Goal: Task Accomplishment & Management: Manage account settings

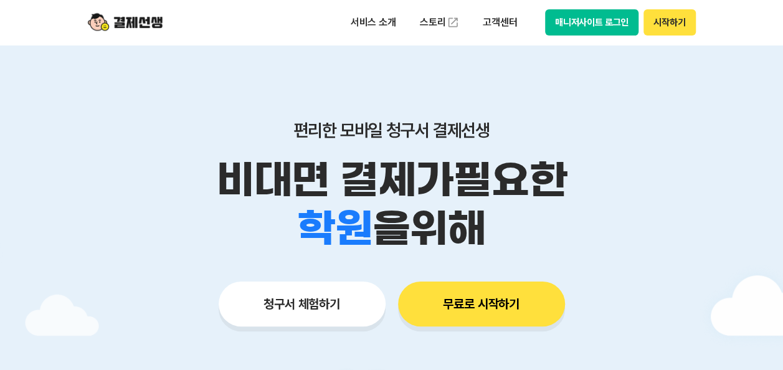
drag, startPoint x: 0, startPoint y: 0, endPoint x: 584, endPoint y: 24, distance: 584.7
click at [584, 24] on button "매니저사이트 로그인" at bounding box center [592, 22] width 94 height 26
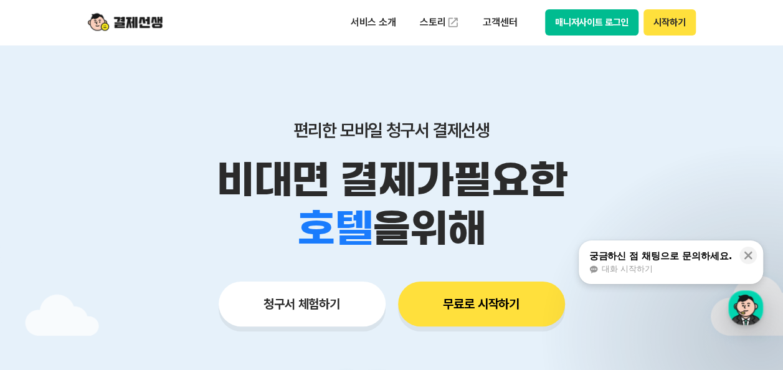
click at [562, 31] on button "매니저사이트 로그인" at bounding box center [592, 22] width 94 height 26
click at [592, 24] on button "매니저사이트 로그인" at bounding box center [592, 22] width 94 height 26
click at [571, 21] on button "매니저사이트 로그인" at bounding box center [592, 22] width 94 height 26
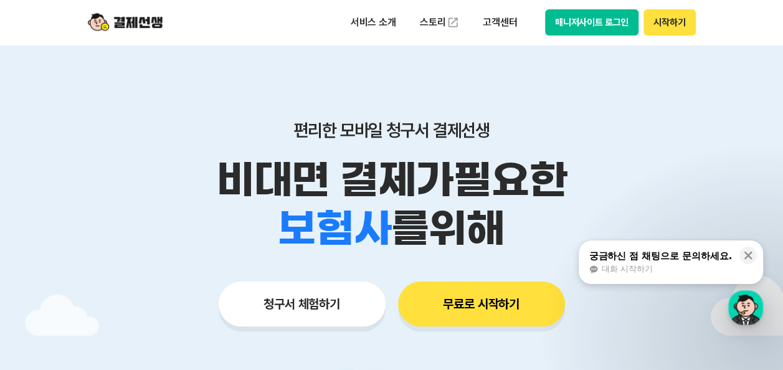
click at [597, 29] on button "매니저사이트 로그인" at bounding box center [592, 22] width 94 height 26
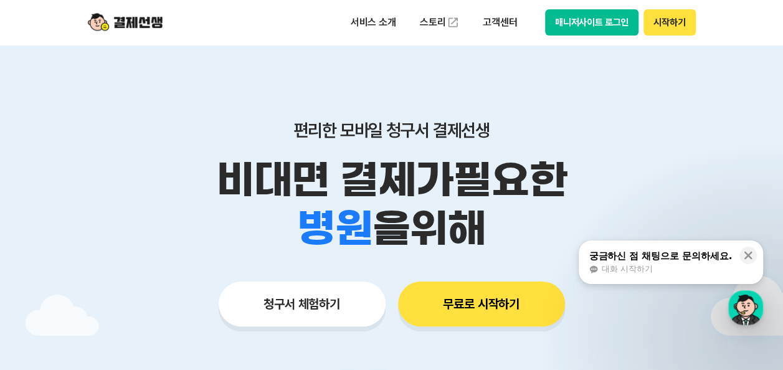
click at [577, 27] on button "매니저사이트 로그인" at bounding box center [592, 22] width 94 height 26
